Goal: Find specific page/section: Find specific page/section

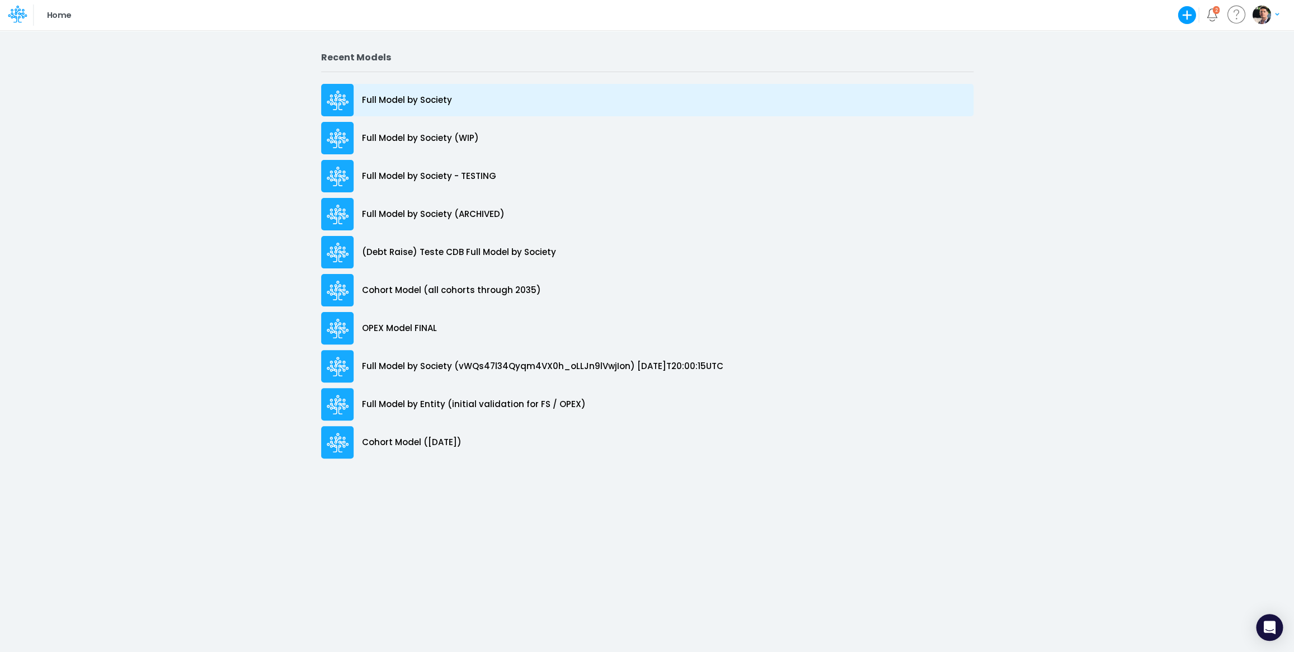
click at [427, 103] on p "Full Model by Society" at bounding box center [407, 100] width 90 height 13
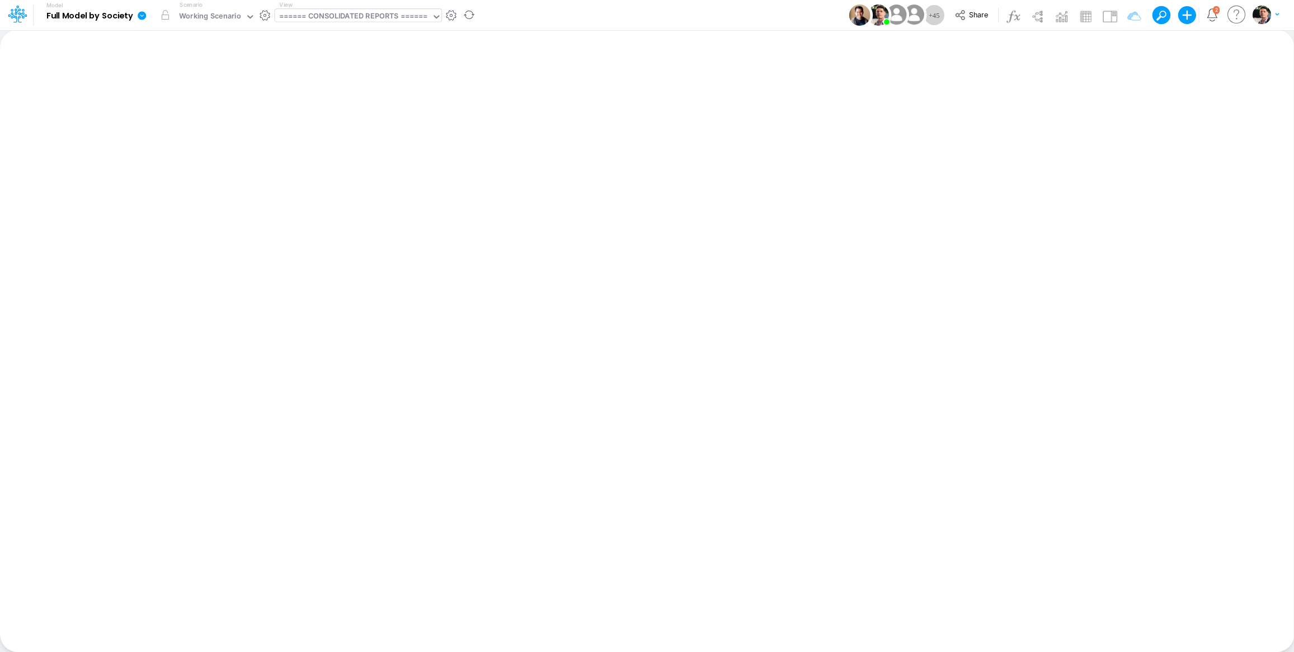
click at [357, 19] on div "====== CONSOLIDATED REPORTS ======" at bounding box center [353, 17] width 148 height 13
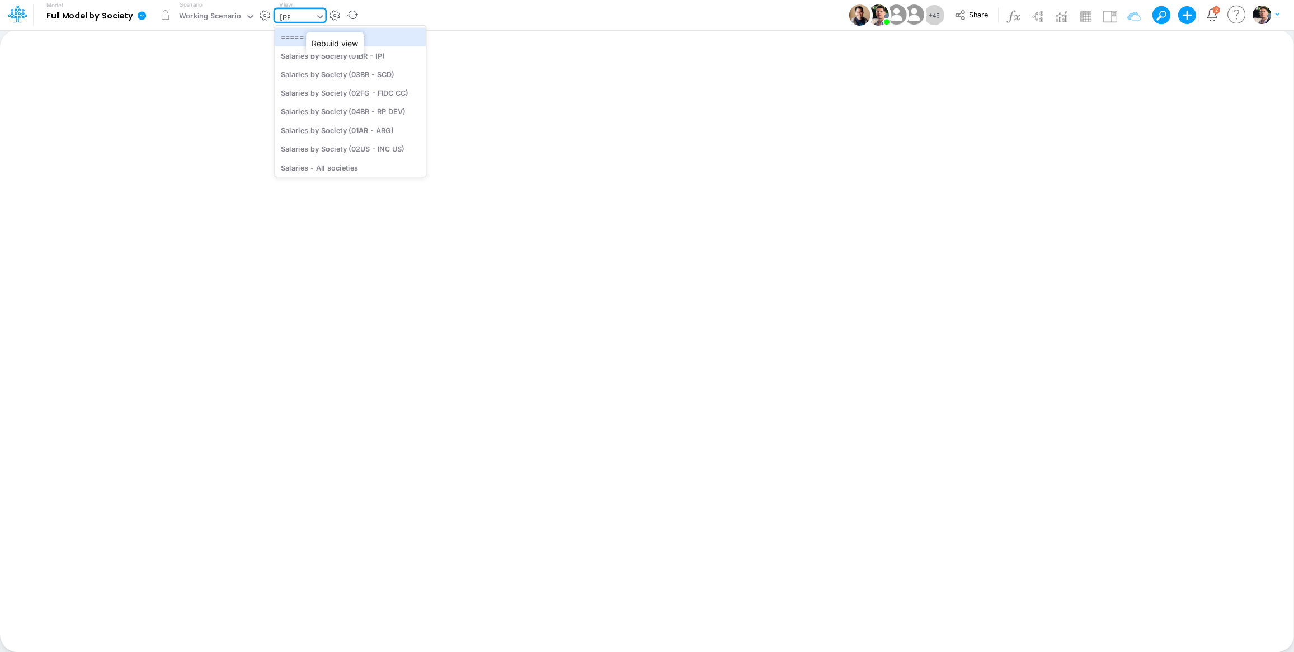
type input "sala"
click at [343, 144] on div "Salaries - All societies" at bounding box center [350, 147] width 151 height 18
type input "Salaries - All societies"
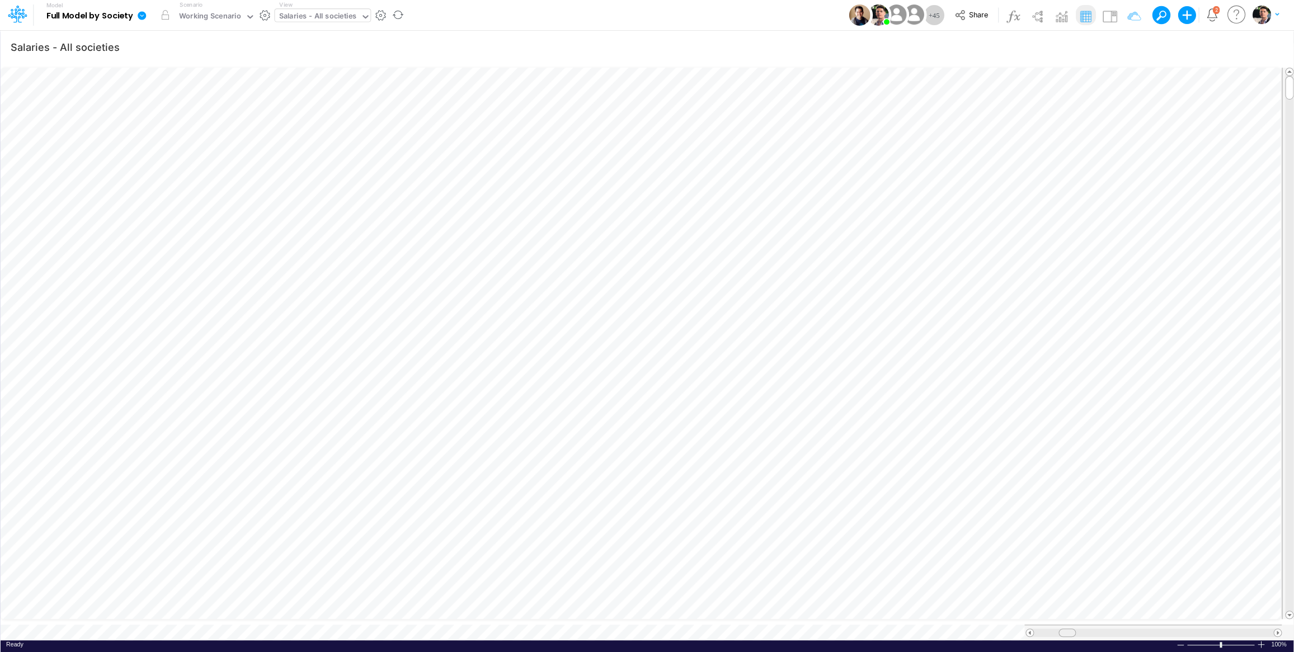
scroll to position [1, 1]
drag, startPoint x: 1061, startPoint y: 623, endPoint x: 1269, endPoint y: 629, distance: 208.2
click at [1269, 629] on div at bounding box center [1152, 633] width 257 height 16
click at [1030, 629] on span at bounding box center [1029, 632] width 7 height 7
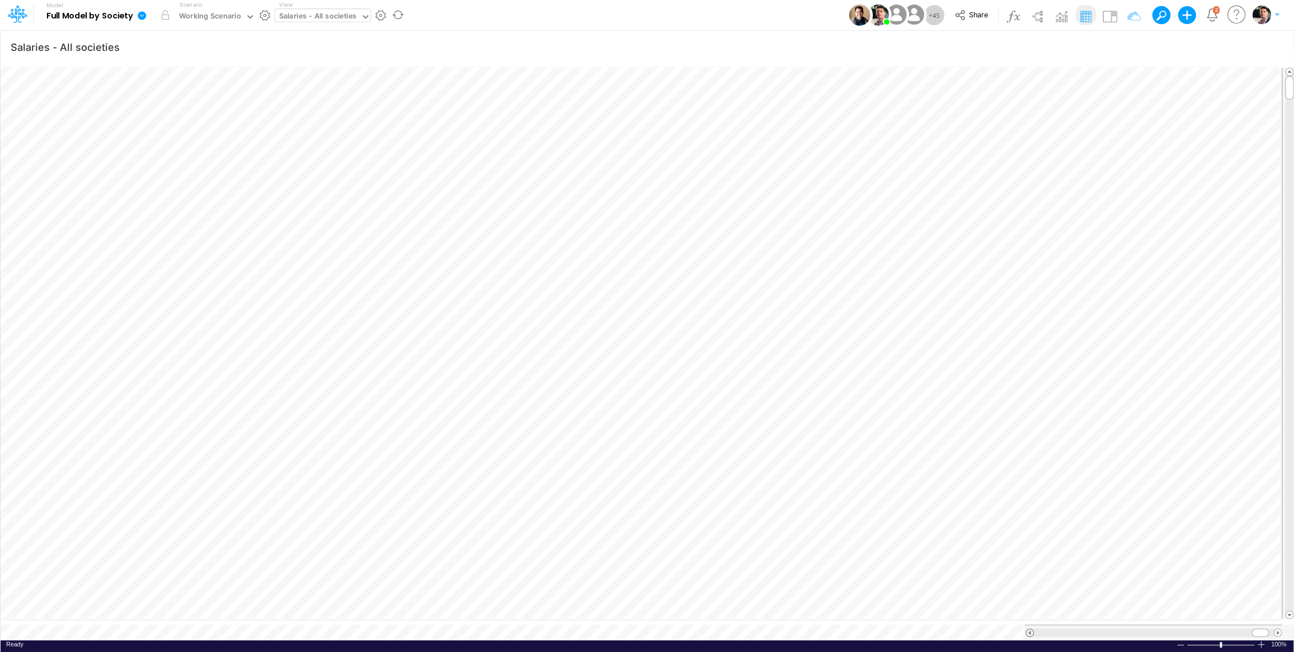
click at [1030, 629] on span at bounding box center [1029, 632] width 7 height 7
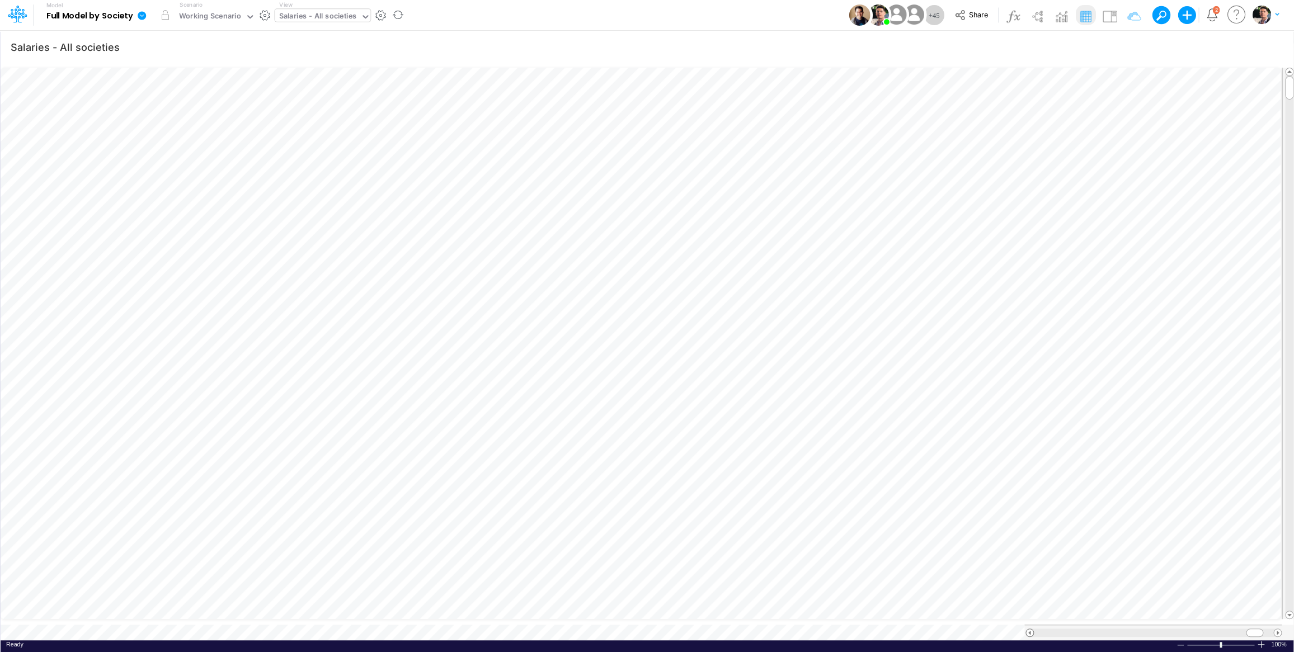
click at [1030, 629] on span at bounding box center [1029, 632] width 7 height 7
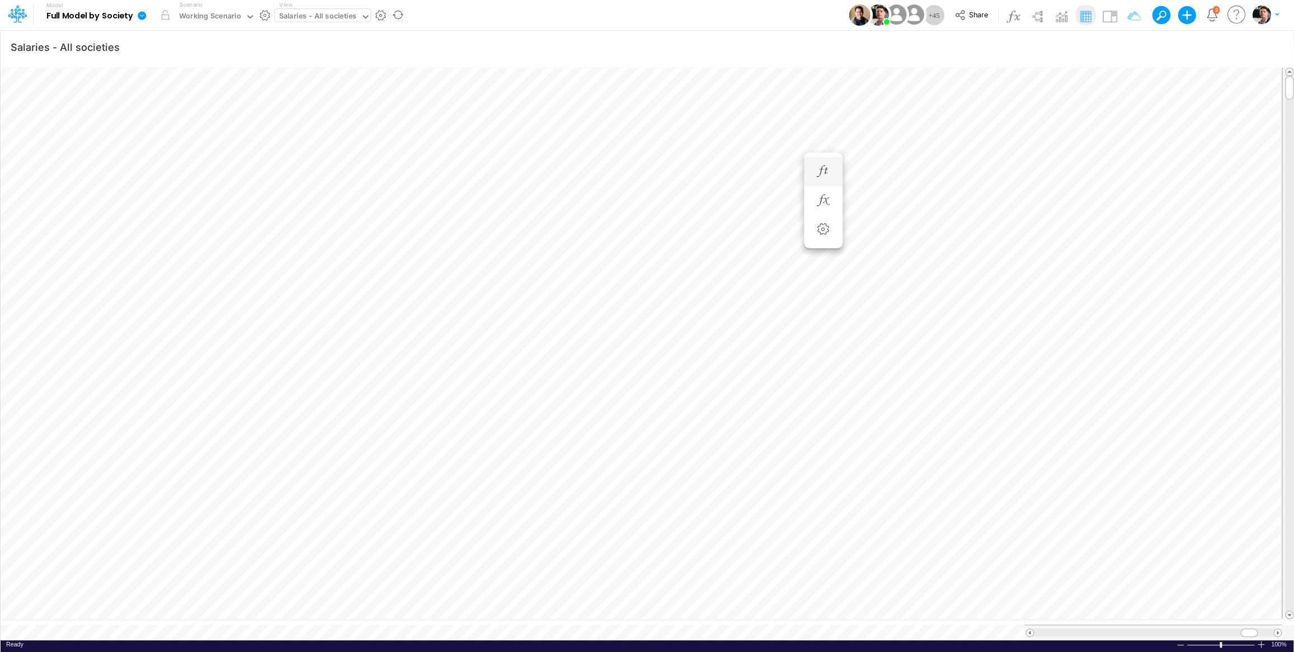
scroll to position [4, 34]
